Goal: Information Seeking & Learning: Stay updated

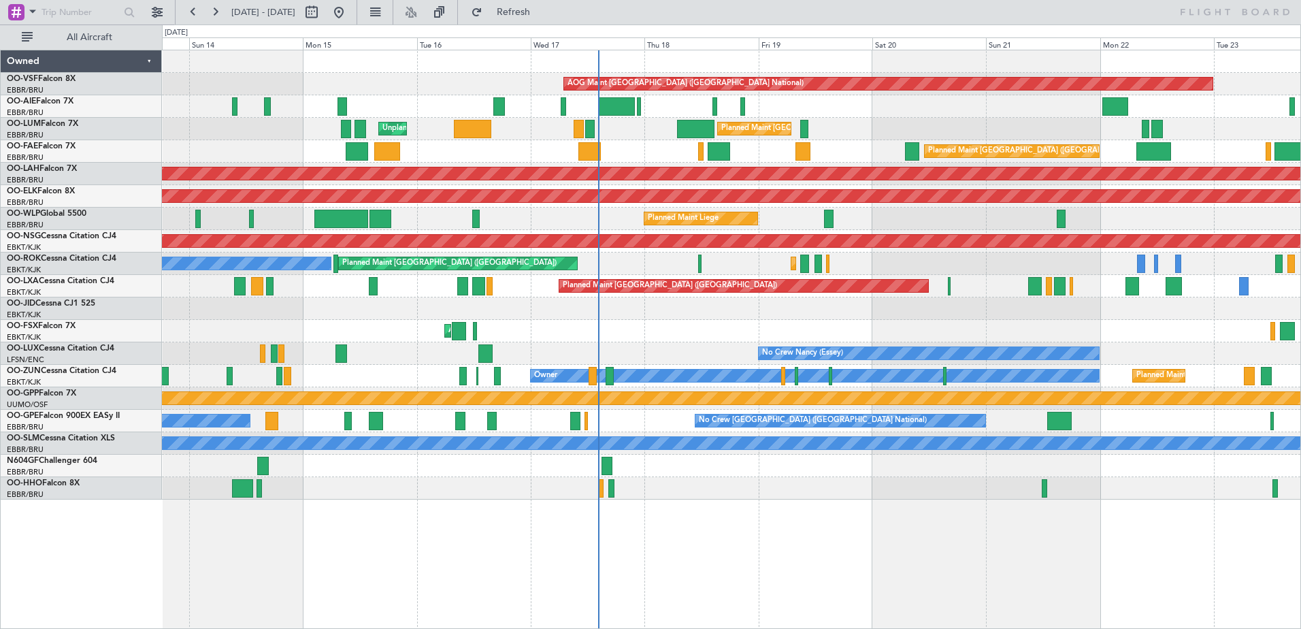
click at [603, 363] on div "AOG Maint Brussels (Brussels National) Planned Maint London (Farnborough) Plann…" at bounding box center [731, 274] width 1138 height 449
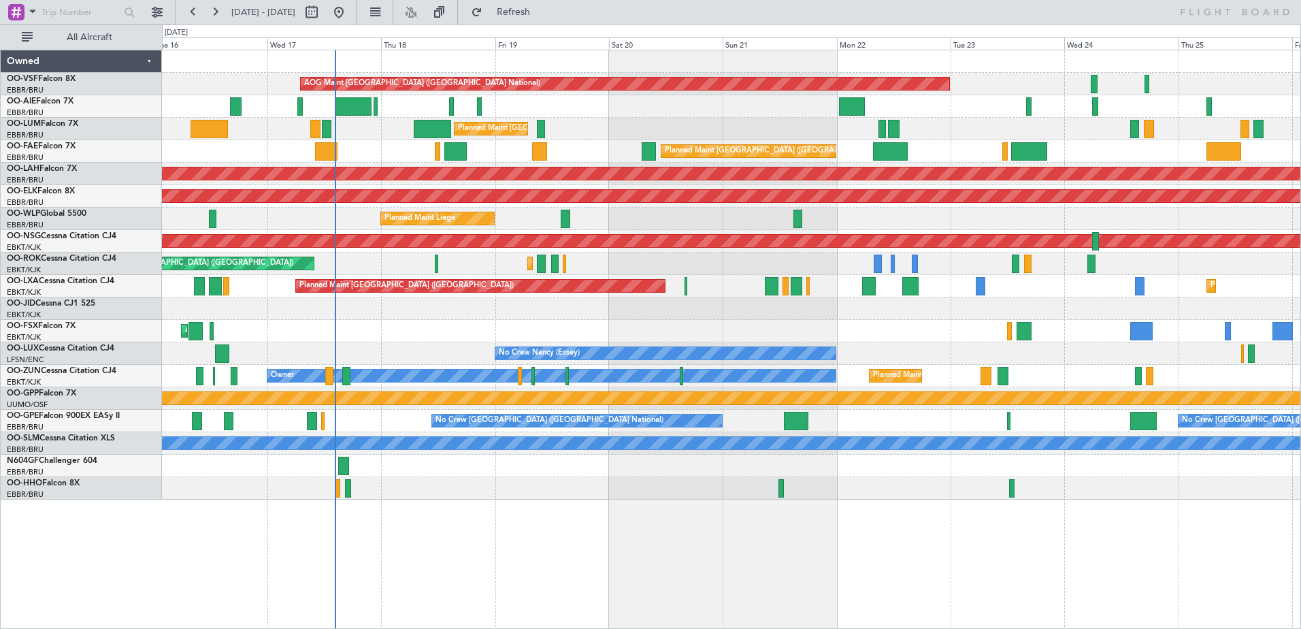
click at [358, 428] on div "No Crew Brussels (Brussels National) No Crew Brussels (Brussels National) Plann…" at bounding box center [731, 421] width 1138 height 22
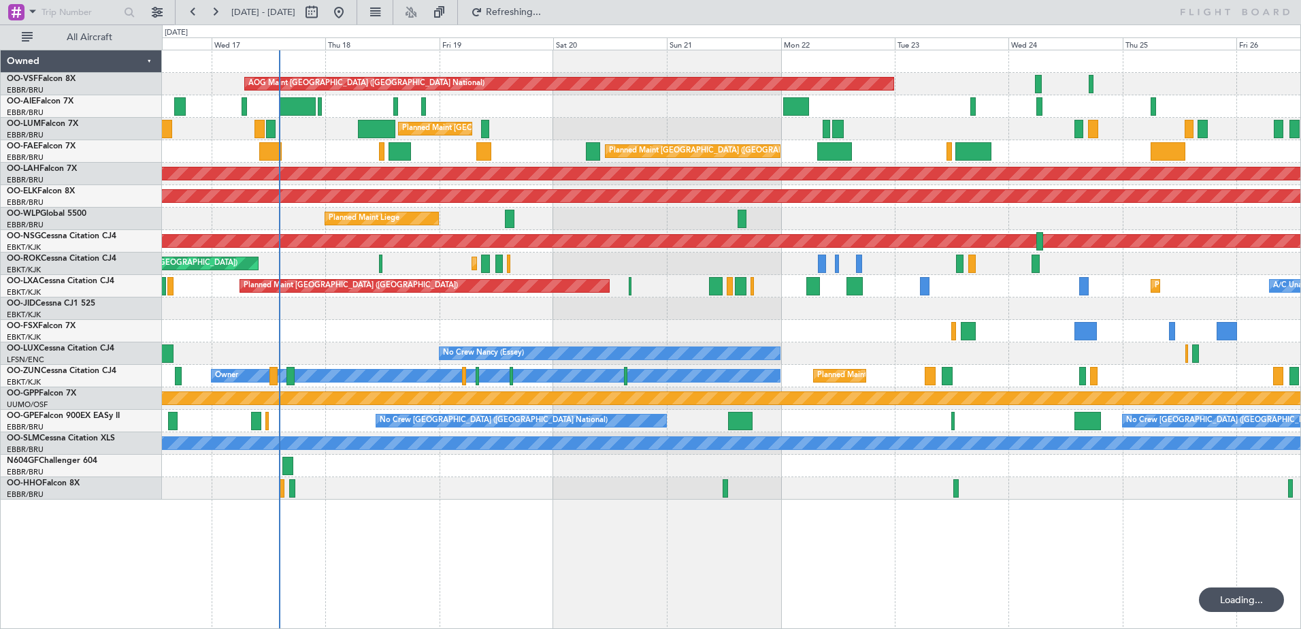
click at [597, 446] on div "AOG Maint Brussels (Brussels National) Planned Maint London (Farnborough) Plann…" at bounding box center [731, 274] width 1138 height 449
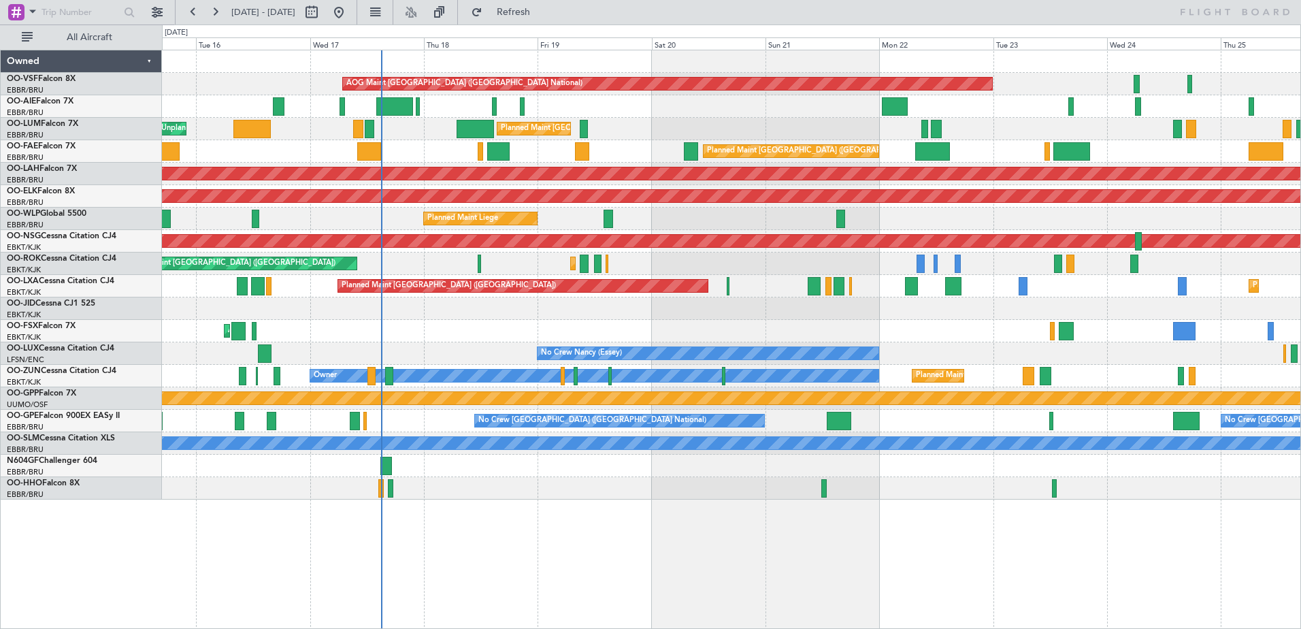
click at [616, 325] on div "AOG Maint [GEOGRAPHIC_DATA] ([GEOGRAPHIC_DATA] National) Planned Maint [GEOGRAP…" at bounding box center [731, 274] width 1138 height 449
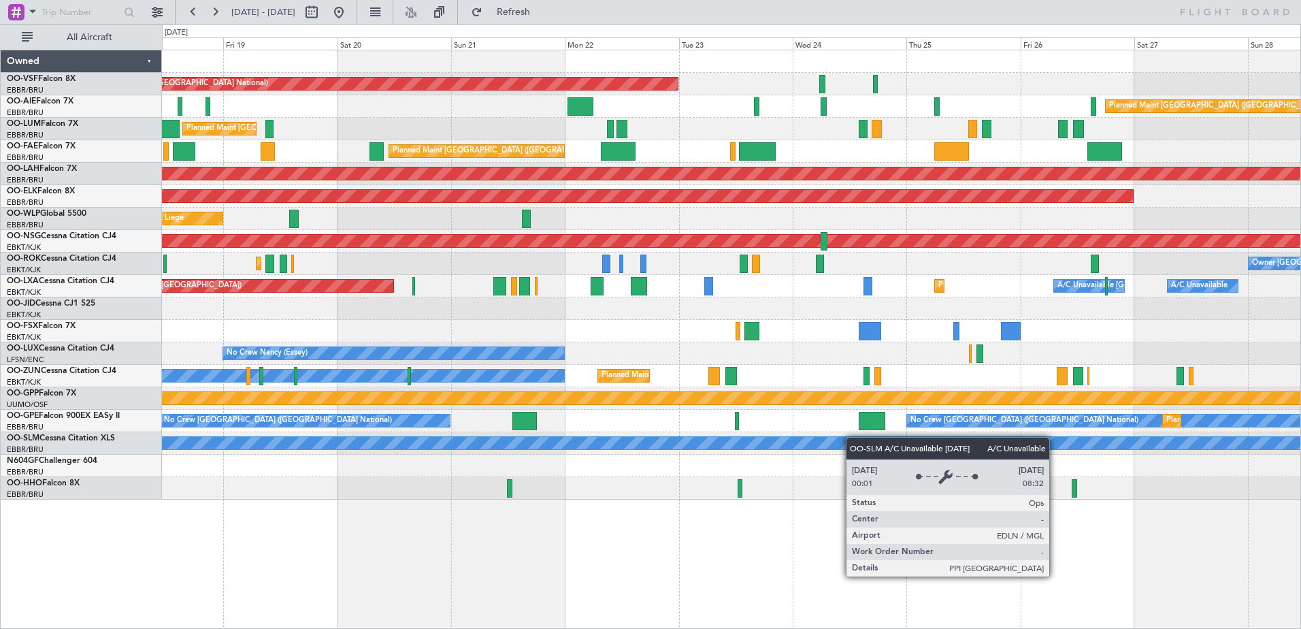
click at [681, 441] on div "AOG Maint [GEOGRAPHIC_DATA] ([GEOGRAPHIC_DATA] National) Planned Maint [GEOGRAP…" at bounding box center [731, 274] width 1138 height 449
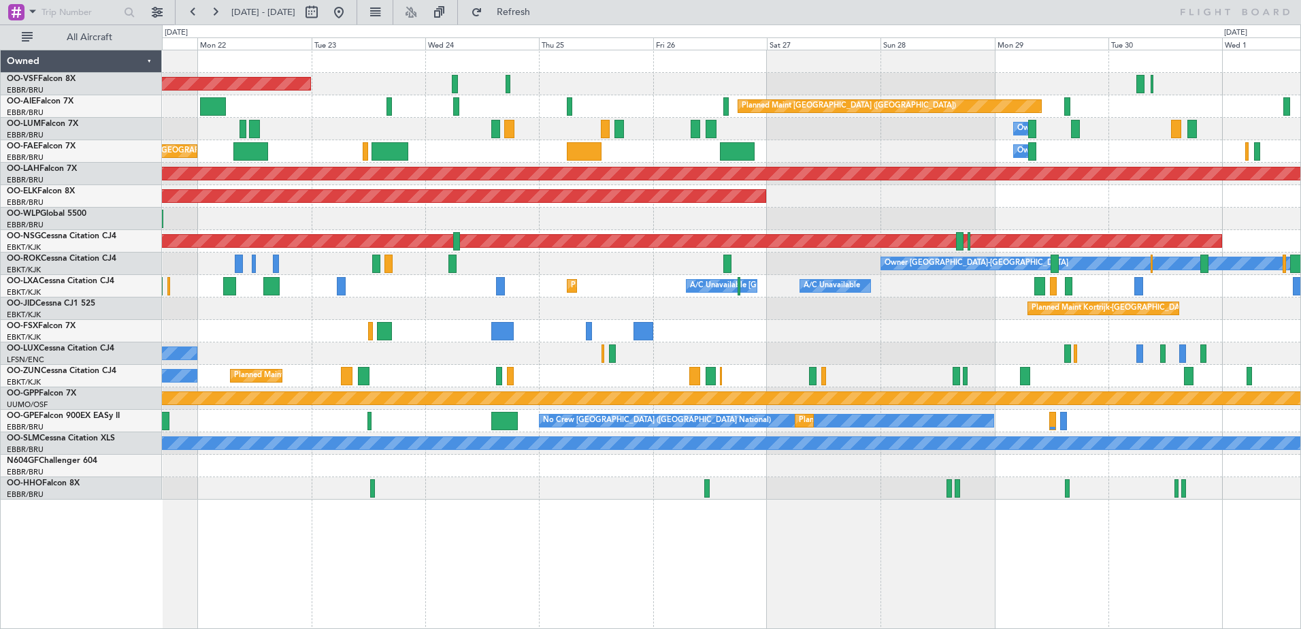
click at [546, 401] on div "AOG Maint [GEOGRAPHIC_DATA] ([GEOGRAPHIC_DATA] National) Planned Maint [GEOGRAP…" at bounding box center [731, 274] width 1138 height 449
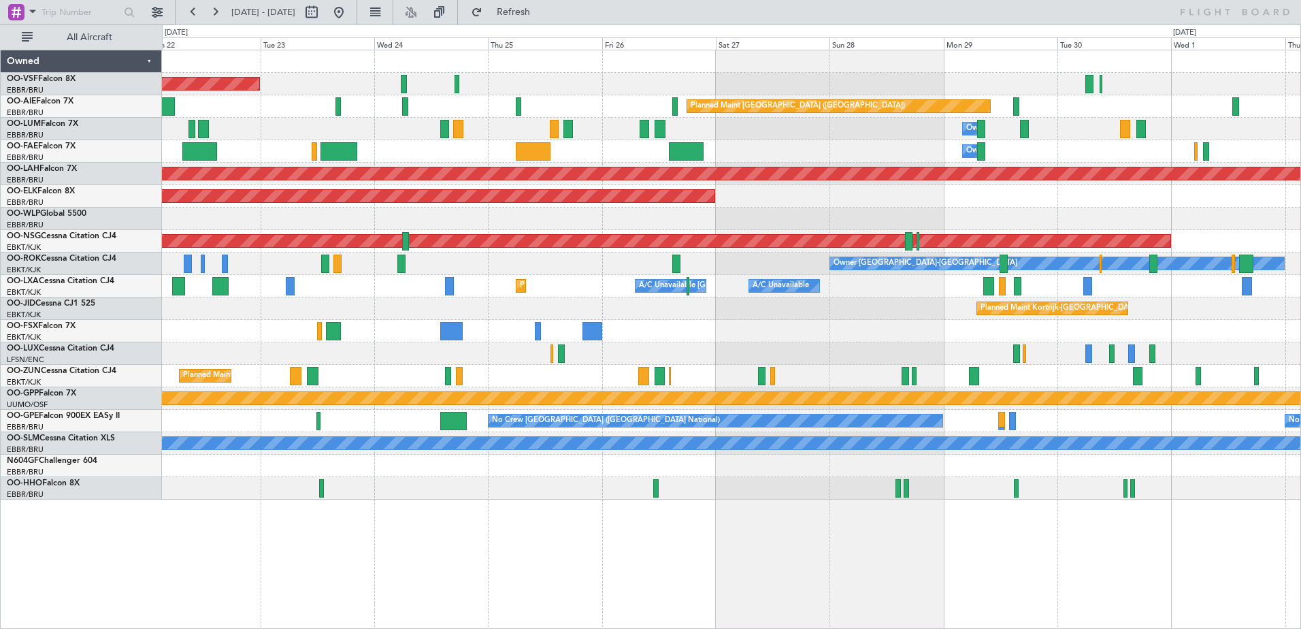
click at [744, 429] on div "Planned Maint Brussels (Brussels National) No Crew Brussels (Brussels National)…" at bounding box center [731, 421] width 1138 height 22
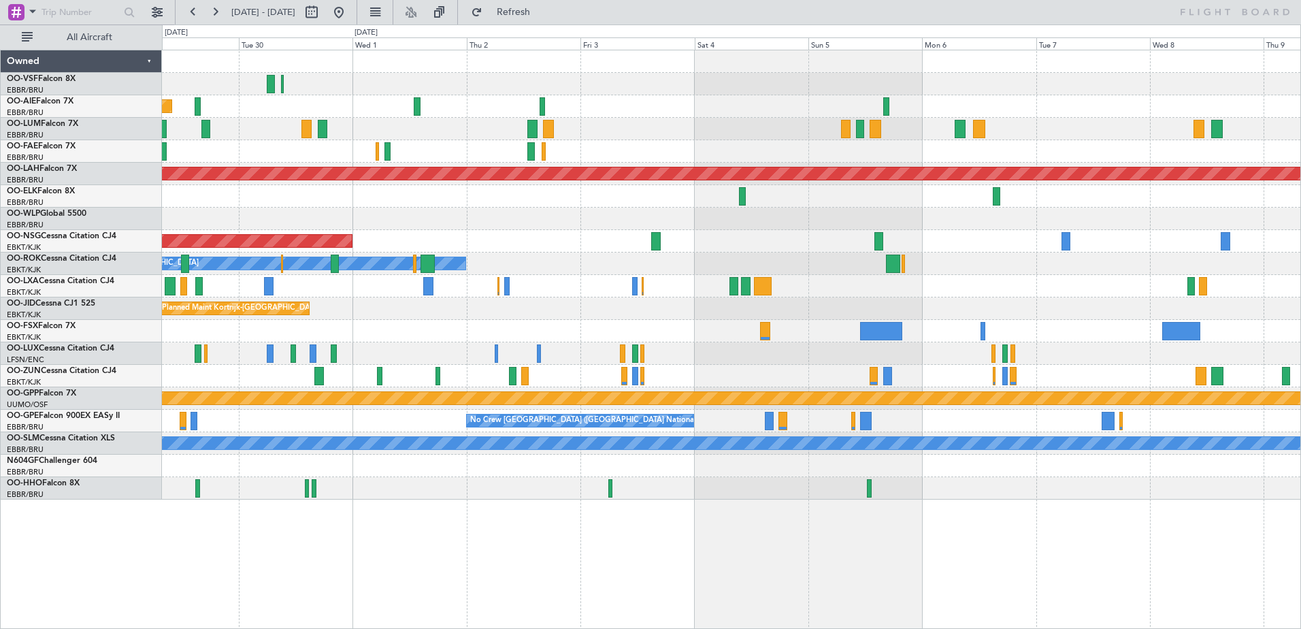
click at [655, 405] on div "Planned Maint London (Farnborough) Owner Melsbroek Air Base Owner Melsbroek Air…" at bounding box center [731, 274] width 1138 height 449
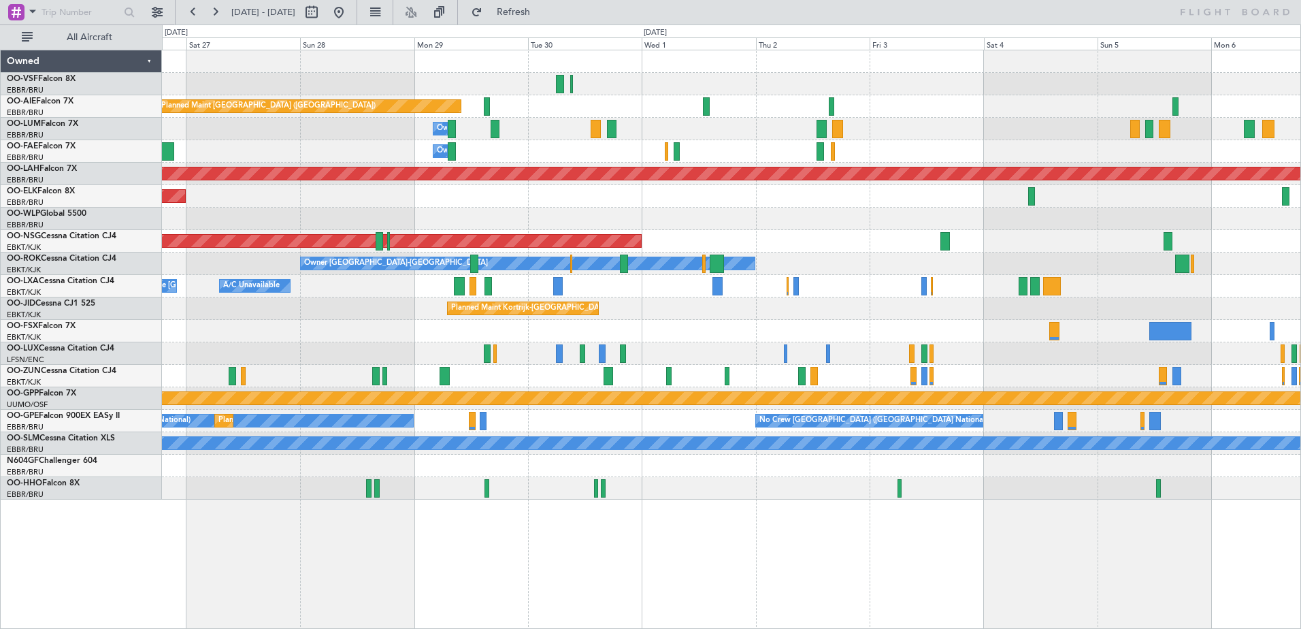
click at [1065, 140] on div "Planned Maint London (Farnborough) Owner Melsbroek Air Base Owner Melsbroek Air…" at bounding box center [731, 274] width 1138 height 449
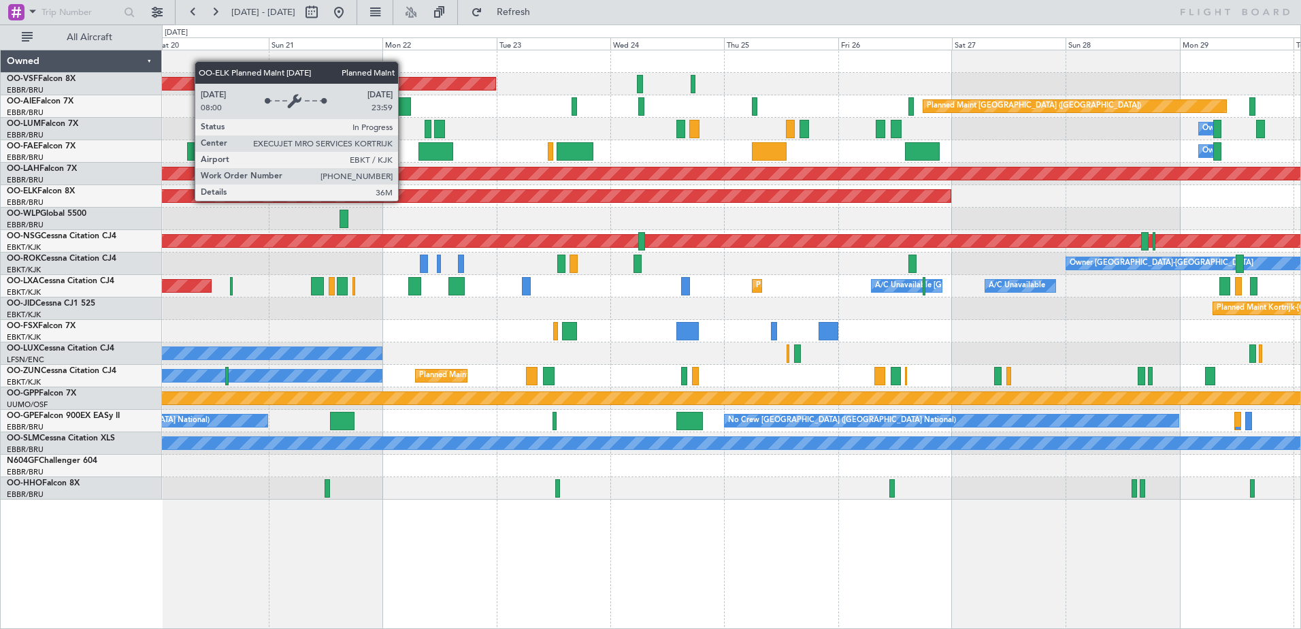
click at [969, 168] on div "AOG Maint Brussels (Brussels National) Planned Maint London (Farnborough) Owner…" at bounding box center [731, 274] width 1138 height 449
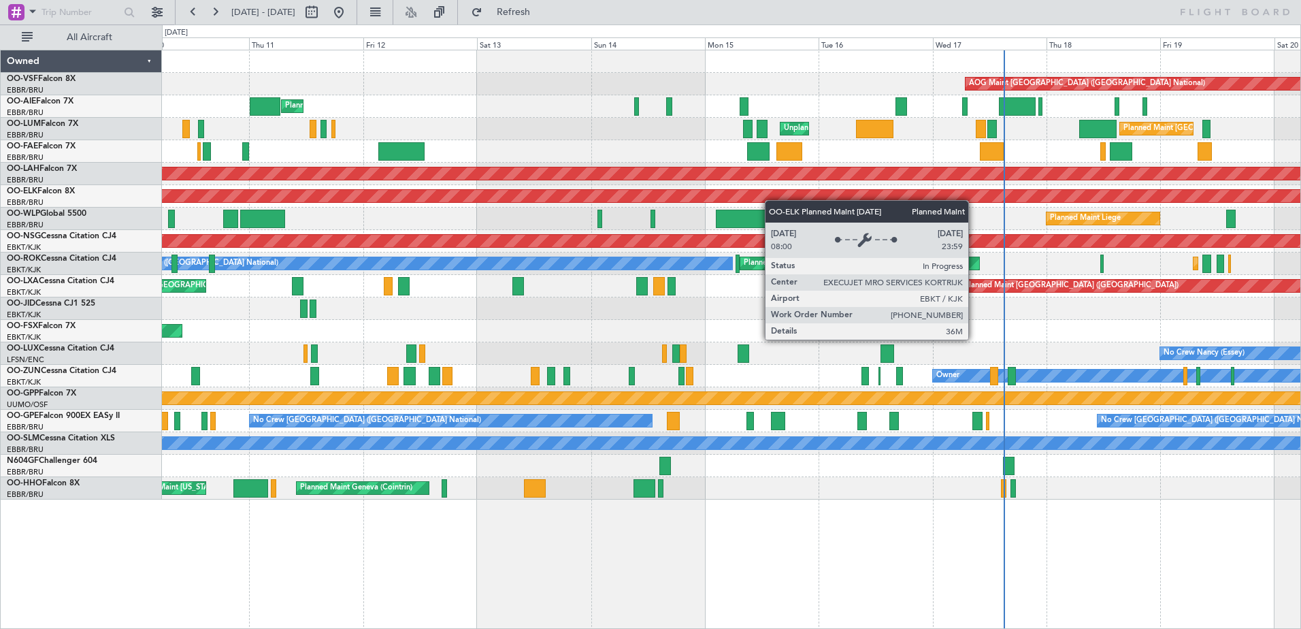
click at [999, 190] on div "AOG Maint Brussels (Brussels National) Planned Maint London (Farnborough) Plann…" at bounding box center [731, 274] width 1138 height 449
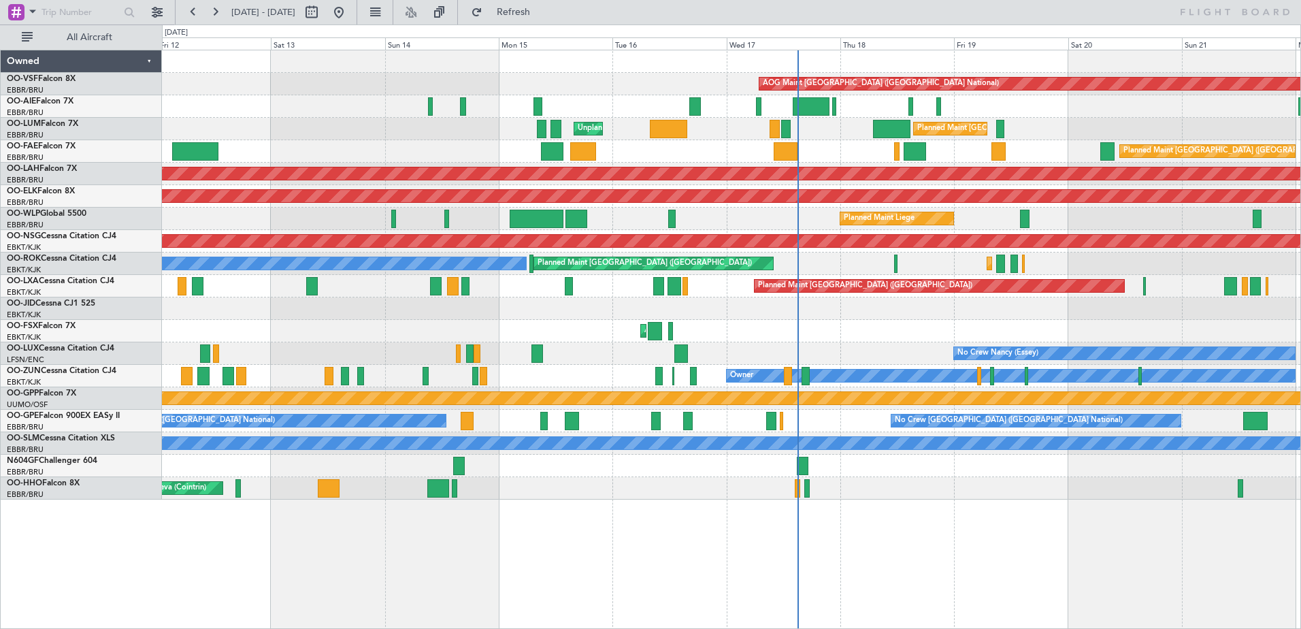
click at [263, 225] on div "Planned Maint Liege Planned Maint Liege" at bounding box center [731, 218] width 1138 height 22
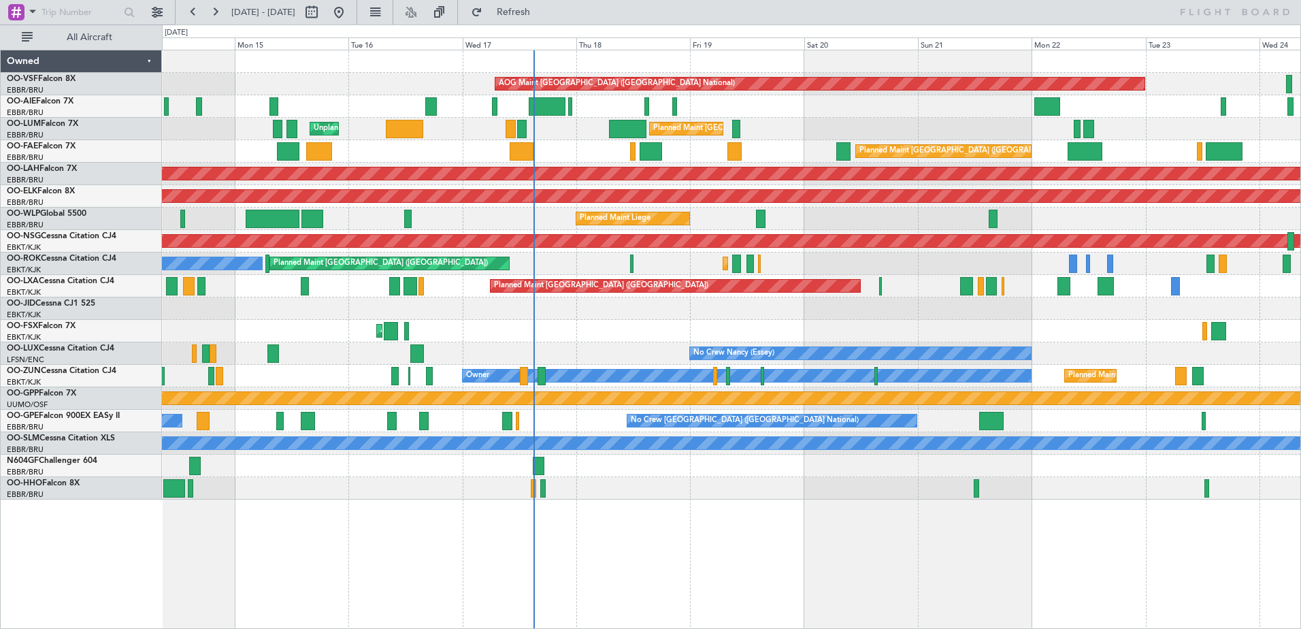
click at [419, 207] on div "AOG Maint Brussels (Brussels National) Planned Maint London (Farnborough) Plann…" at bounding box center [731, 274] width 1138 height 449
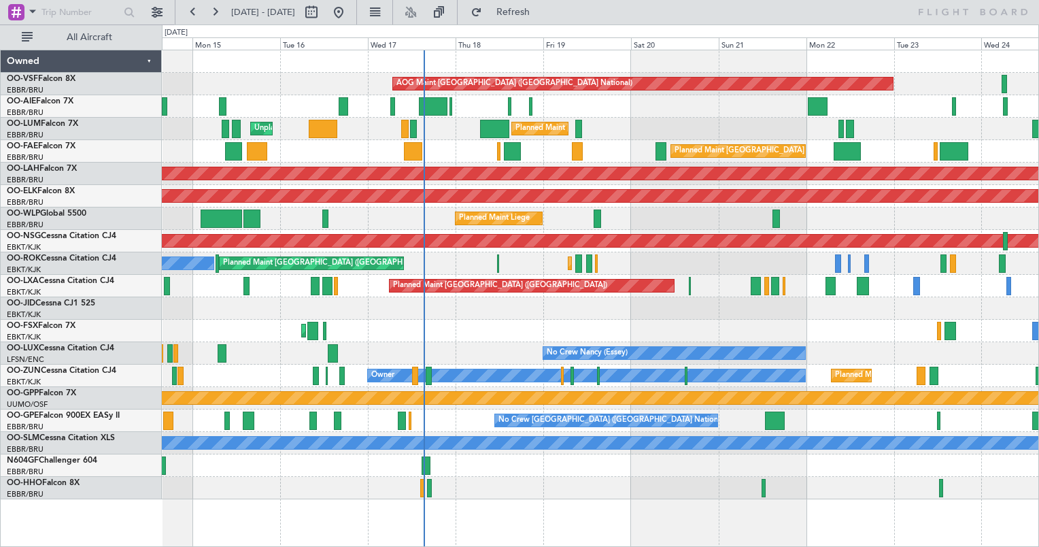
click at [612, 324] on div "AOG Maint Kortrijk-[GEOGRAPHIC_DATA]" at bounding box center [600, 331] width 877 height 22
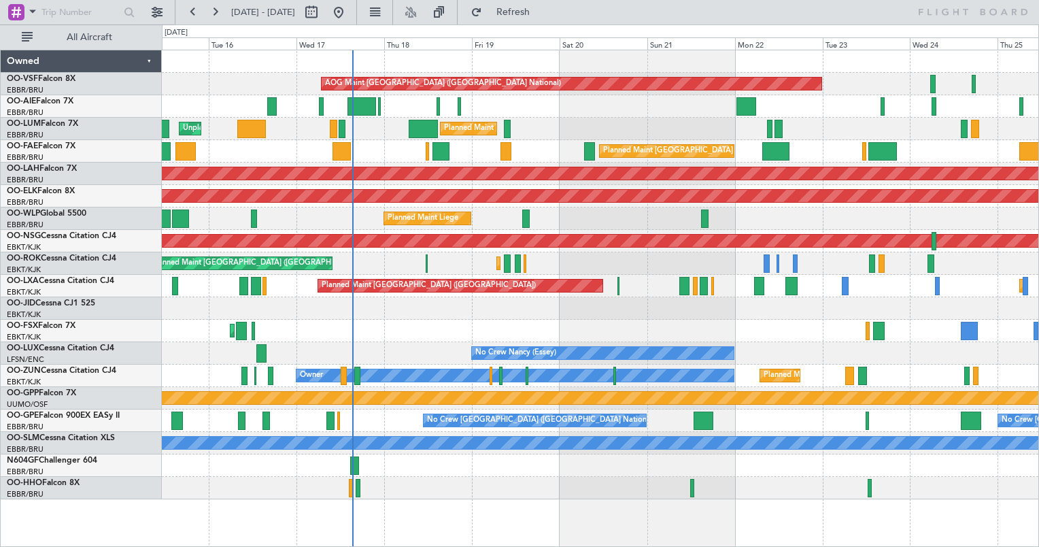
click at [335, 331] on div "AOG Maint Kortrijk-[GEOGRAPHIC_DATA]" at bounding box center [600, 331] width 877 height 22
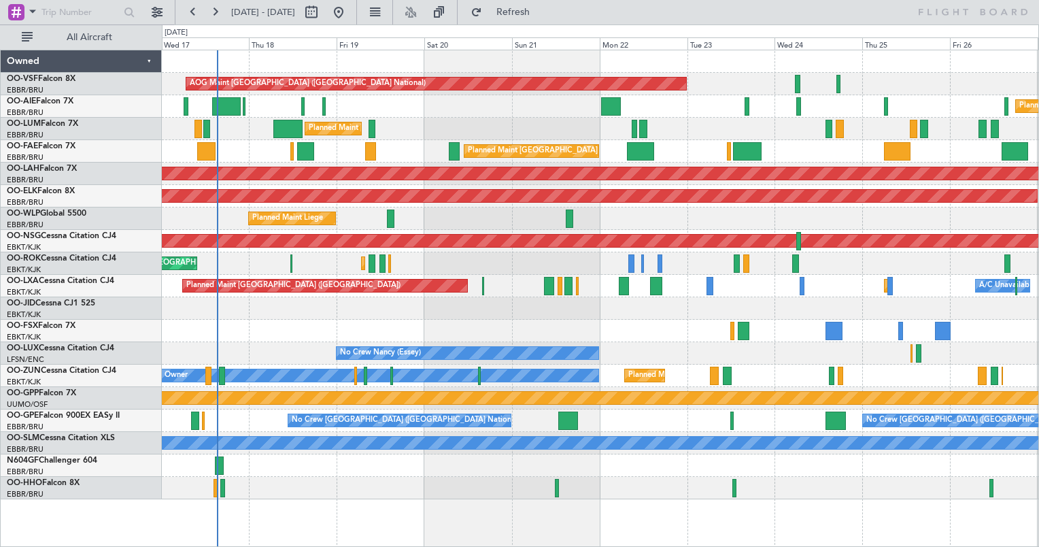
click at [500, 247] on div "AOG Maint [GEOGRAPHIC_DATA] ([GEOGRAPHIC_DATA] National) Planned Maint [GEOGRAP…" at bounding box center [600, 274] width 877 height 449
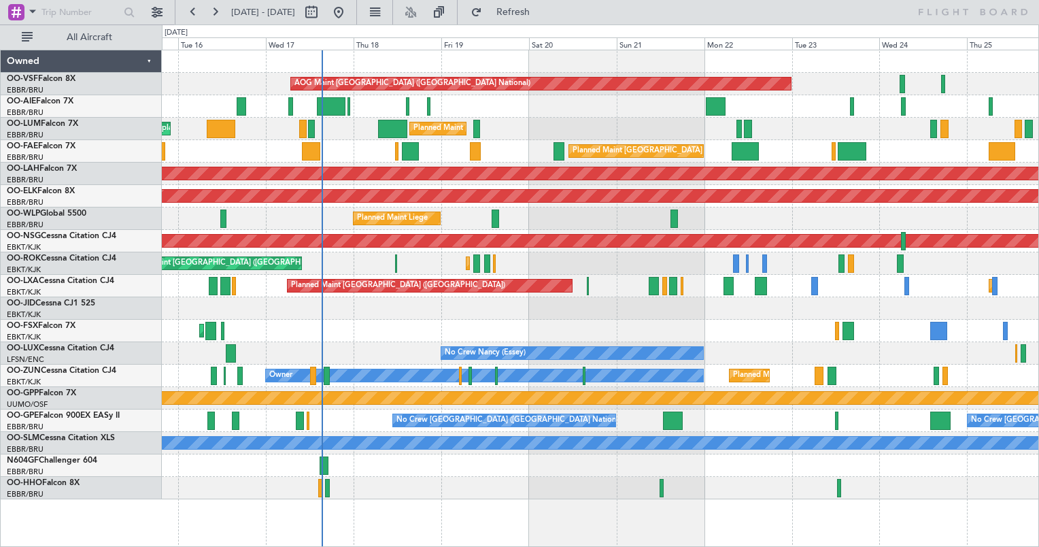
click at [378, 350] on div "No Crew Nancy (Essey)" at bounding box center [600, 353] width 877 height 22
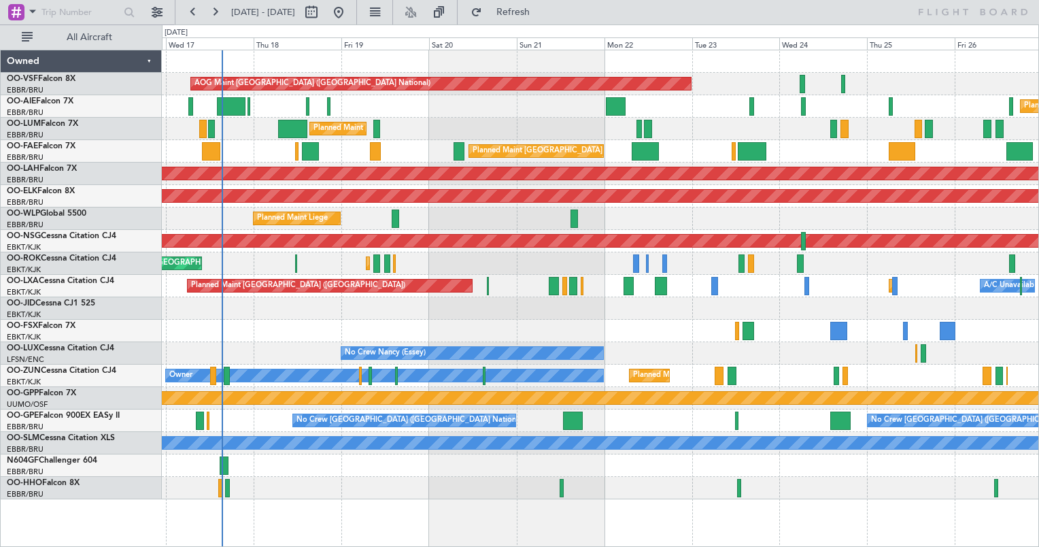
click at [384, 322] on div "AOG Maint Kortrijk-[GEOGRAPHIC_DATA]" at bounding box center [600, 331] width 877 height 22
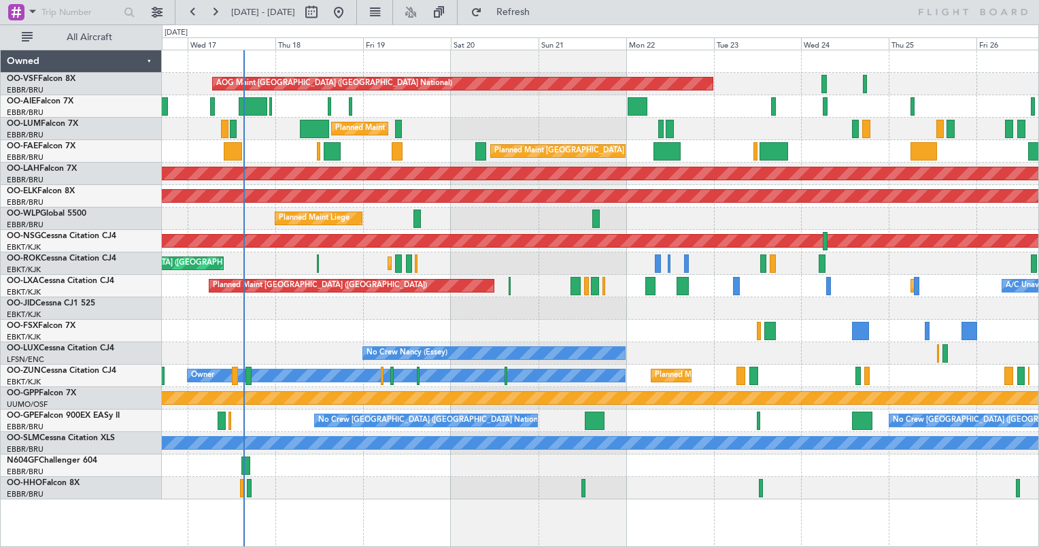
click at [320, 333] on div "AOG Maint Kortrijk-[GEOGRAPHIC_DATA]" at bounding box center [600, 331] width 877 height 22
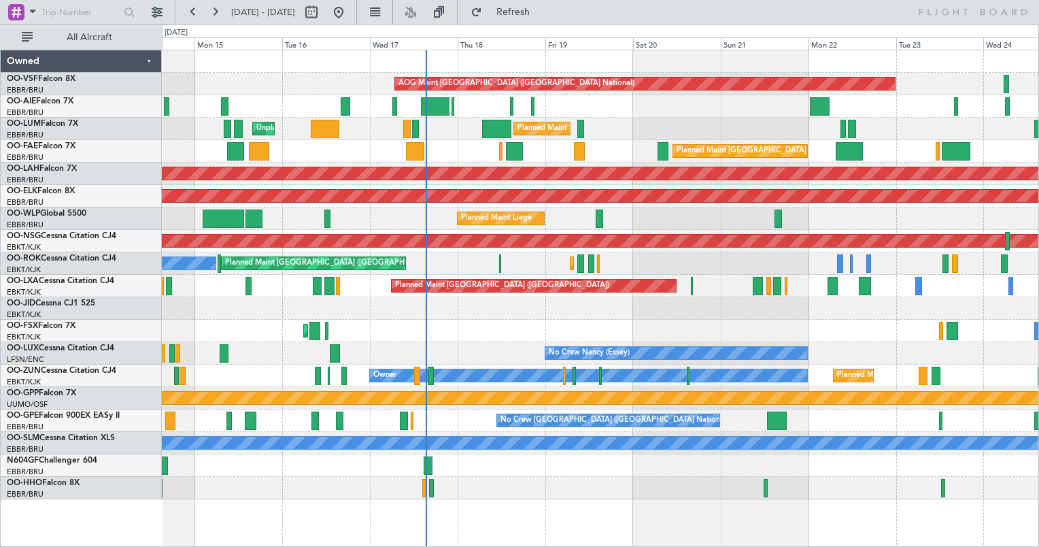
click at [578, 337] on div "AOG Maint Kortrijk-[GEOGRAPHIC_DATA]" at bounding box center [600, 331] width 877 height 22
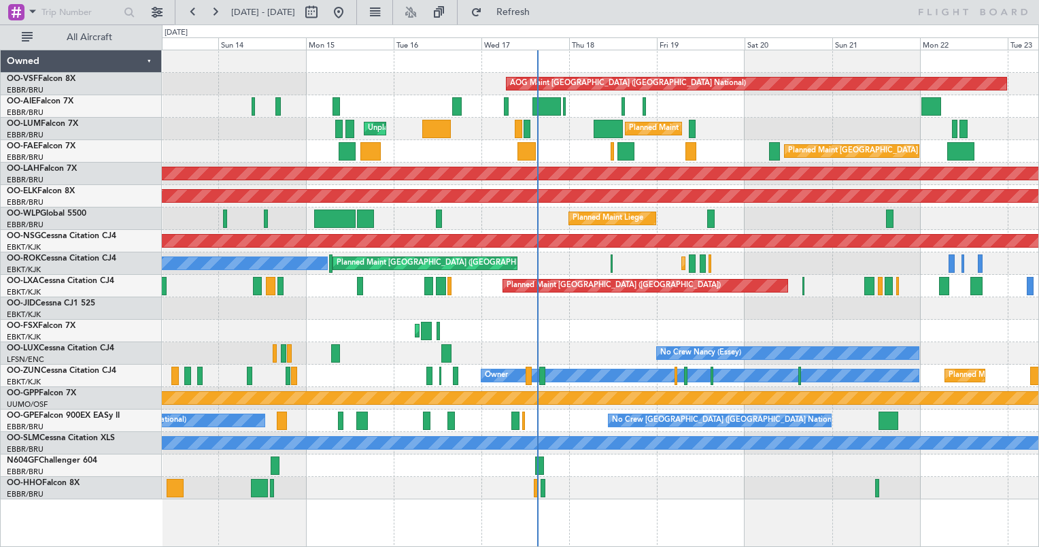
click at [485, 333] on div "AOG Maint [GEOGRAPHIC_DATA] ([GEOGRAPHIC_DATA] National) Planned Maint [GEOGRAP…" at bounding box center [600, 274] width 877 height 449
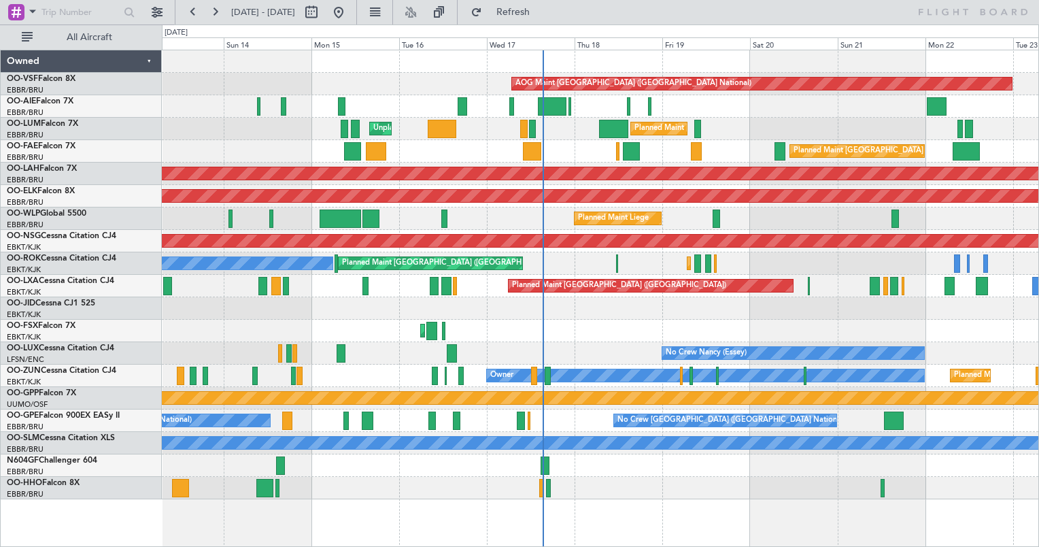
click at [288, 321] on div "AOG Maint Kortrijk-[GEOGRAPHIC_DATA]" at bounding box center [600, 331] width 877 height 22
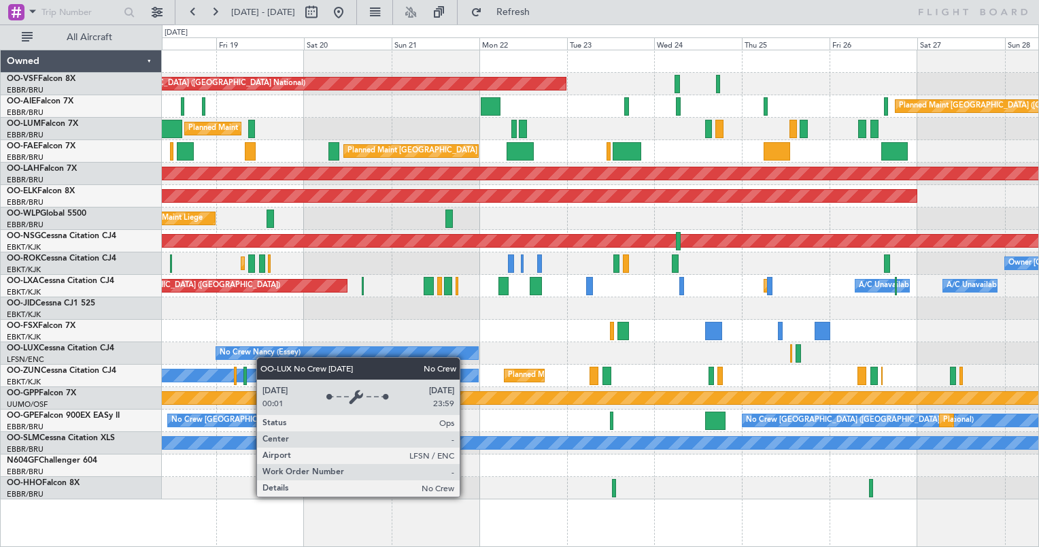
click at [255, 350] on div "AOG Maint [GEOGRAPHIC_DATA] ([GEOGRAPHIC_DATA] National) Planned Maint [GEOGRAP…" at bounding box center [600, 274] width 877 height 449
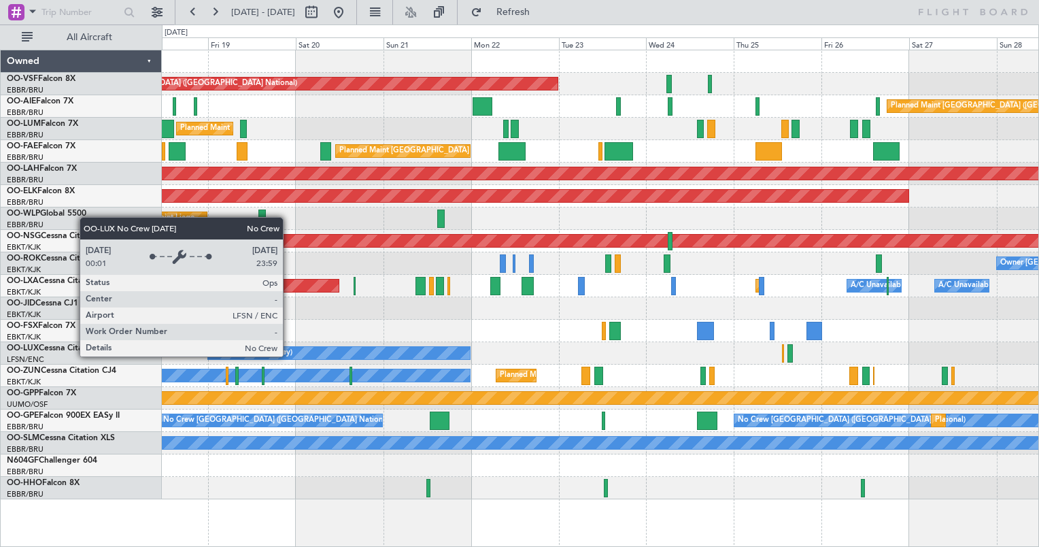
click at [470, 347] on div "No Crew Nancy (Essey)" at bounding box center [339, 353] width 262 height 12
